Goal: Task Accomplishment & Management: Manage account settings

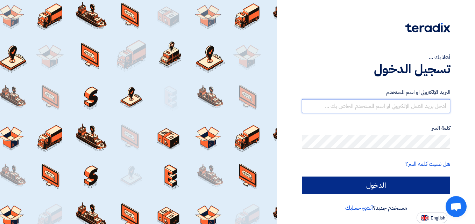
type input "[DOMAIN_NAME][EMAIL_ADDRESS][DOMAIN_NAME]"
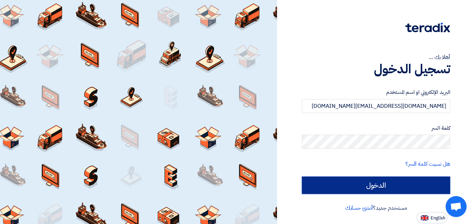
click at [379, 178] on input "الدخول" at bounding box center [376, 185] width 148 height 17
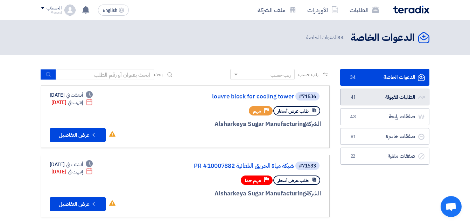
click at [401, 97] on link "الطلبات المقبولة الطلبات المقبولة 41" at bounding box center [384, 97] width 89 height 17
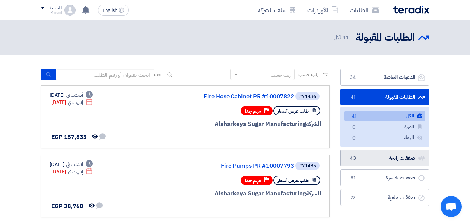
click at [392, 158] on link "صفقات رابحة صفقات رابحة 43" at bounding box center [384, 158] width 89 height 17
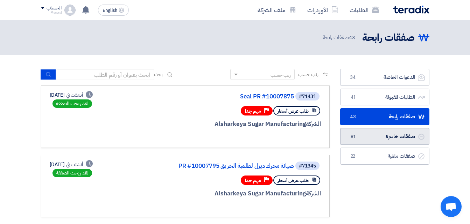
click at [394, 145] on link "صفقات خاسرة صفقات خاسرة 81" at bounding box center [384, 136] width 89 height 17
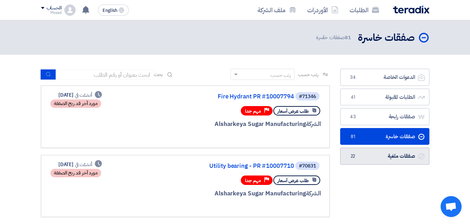
click at [391, 155] on link "صفقات ملغية صفقات ملغية 22" at bounding box center [384, 156] width 89 height 17
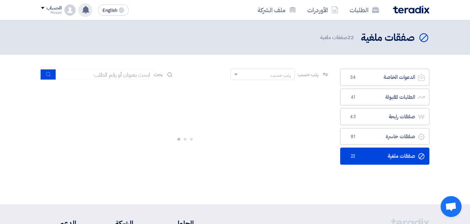
click at [86, 12] on use at bounding box center [85, 10] width 7 height 8
